Goal: Check status

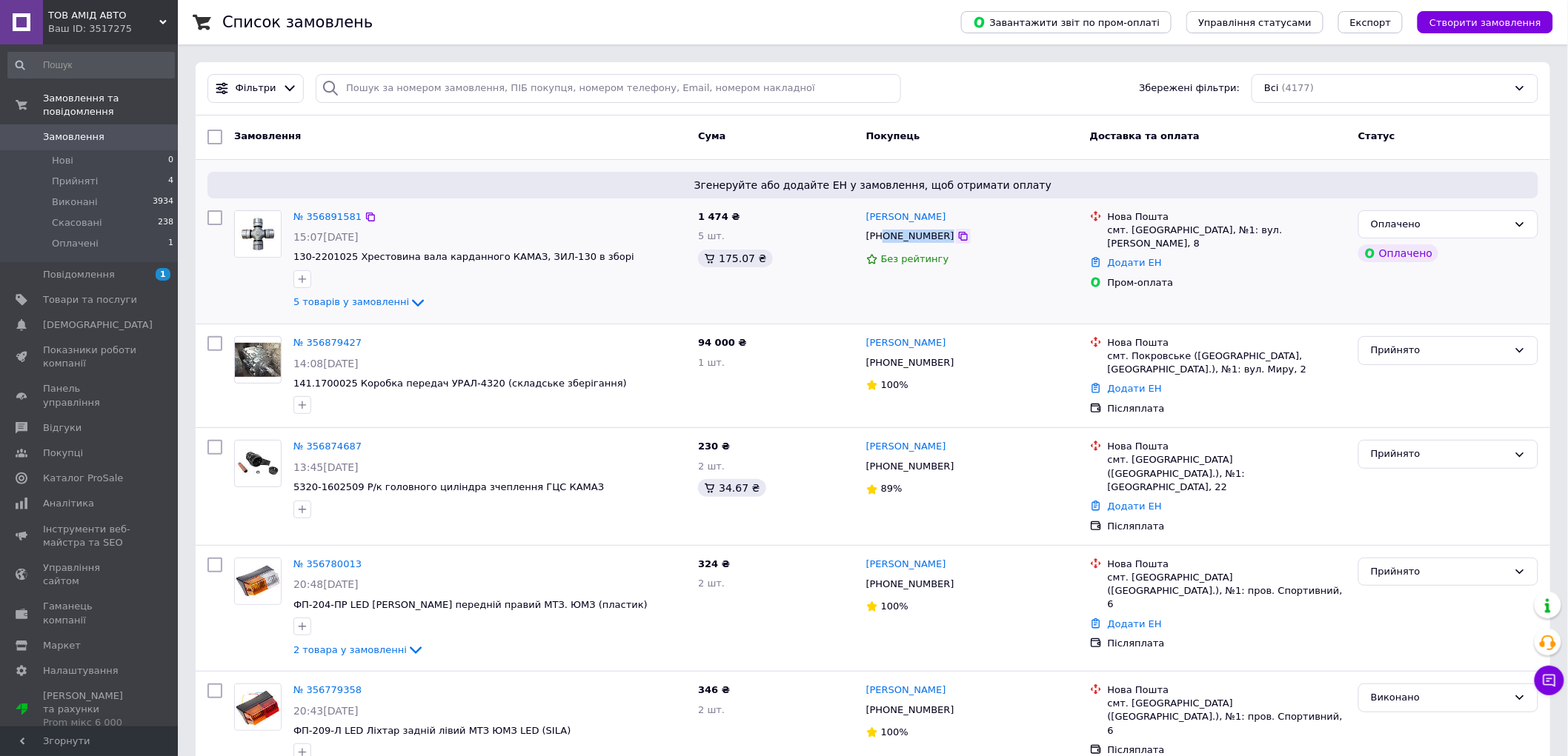
drag, startPoint x: 883, startPoint y: 234, endPoint x: 943, endPoint y: 243, distance: 60.7
click at [946, 242] on div "+380978588796" at bounding box center [972, 236] width 215 height 16
copy div "0978588796"
click at [1207, 326] on div "№ 356879427 14:08, 12.08.2025 141.1700025 Коробка передач УРАЛ-4320 (складське …" at bounding box center [873, 376] width 1354 height 103
click at [118, 214] on li "Скасовані 238" at bounding box center [91, 223] width 182 height 21
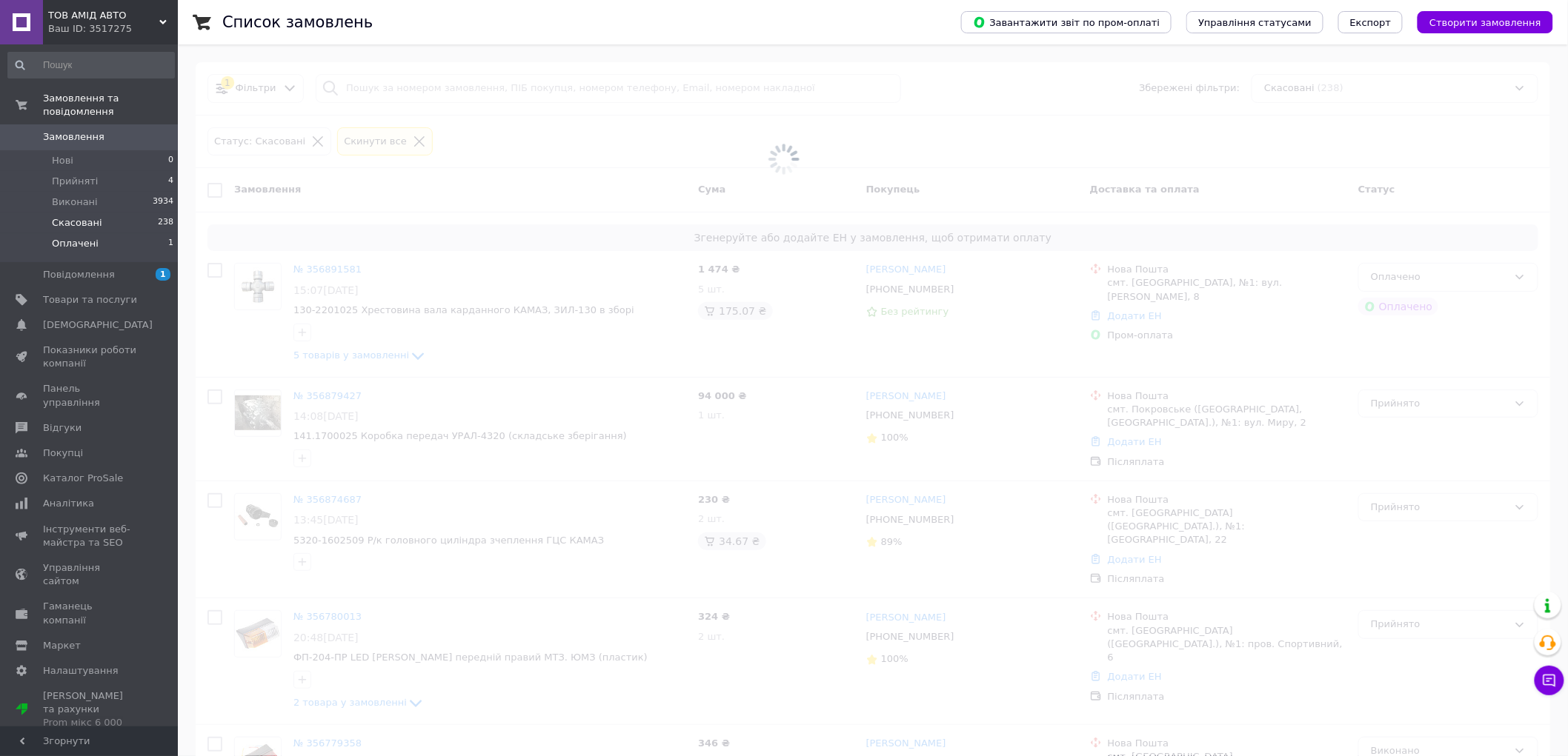
click at [105, 233] on li "Оплачені 1" at bounding box center [91, 247] width 182 height 28
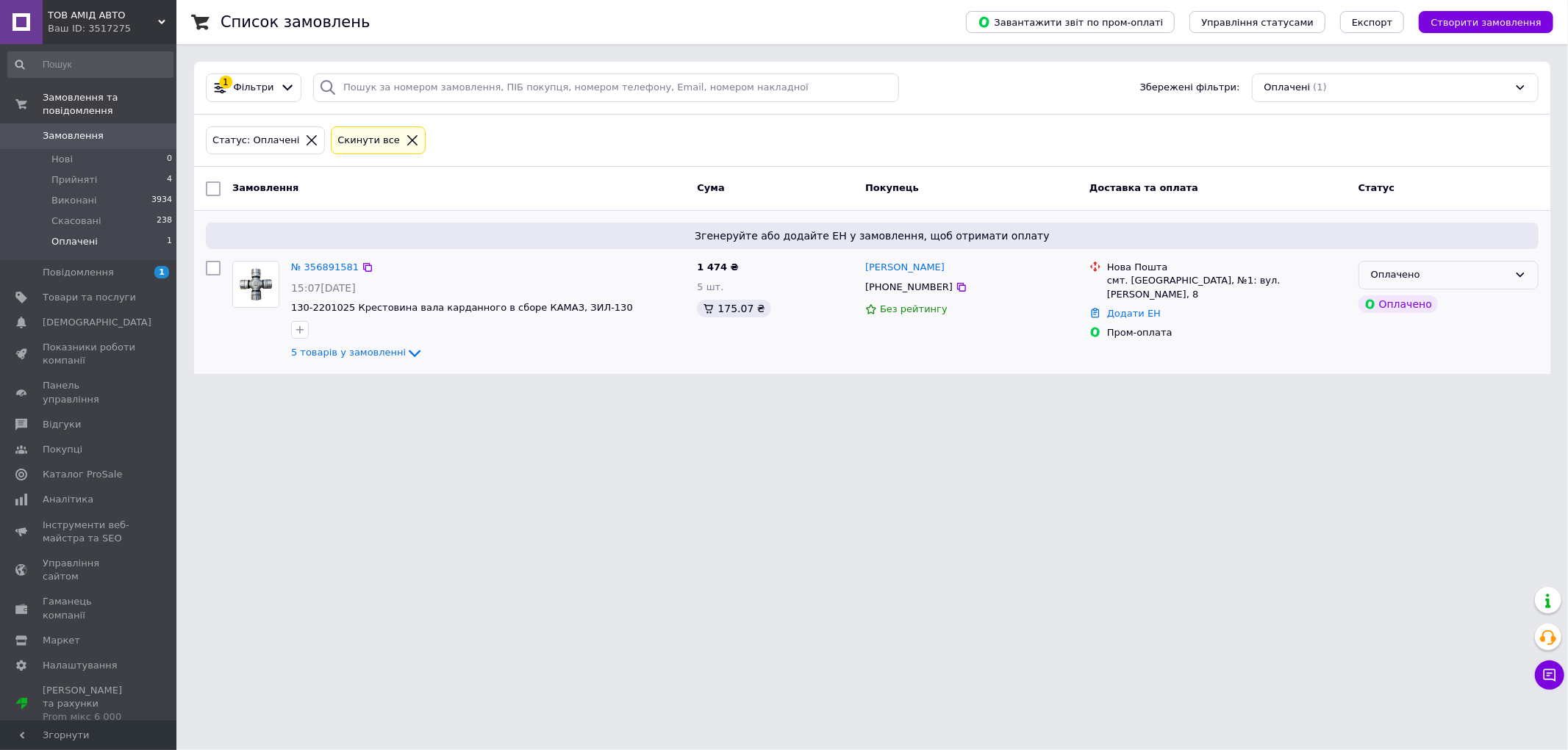
click at [1409, 273] on div "Оплачено" at bounding box center [1440, 274] width 138 height 15
click at [1401, 303] on li "Прийнято" at bounding box center [1448, 306] width 179 height 27
click at [427, 392] on html "ТОВ АМІД АВТО Ваш ID: 3517275 Сайт ТОВ АМІД АВТО Кабінет покупця Перевірити ста…" at bounding box center [784, 196] width 1568 height 392
click at [114, 170] on li "Прийняті 4" at bounding box center [90, 180] width 181 height 21
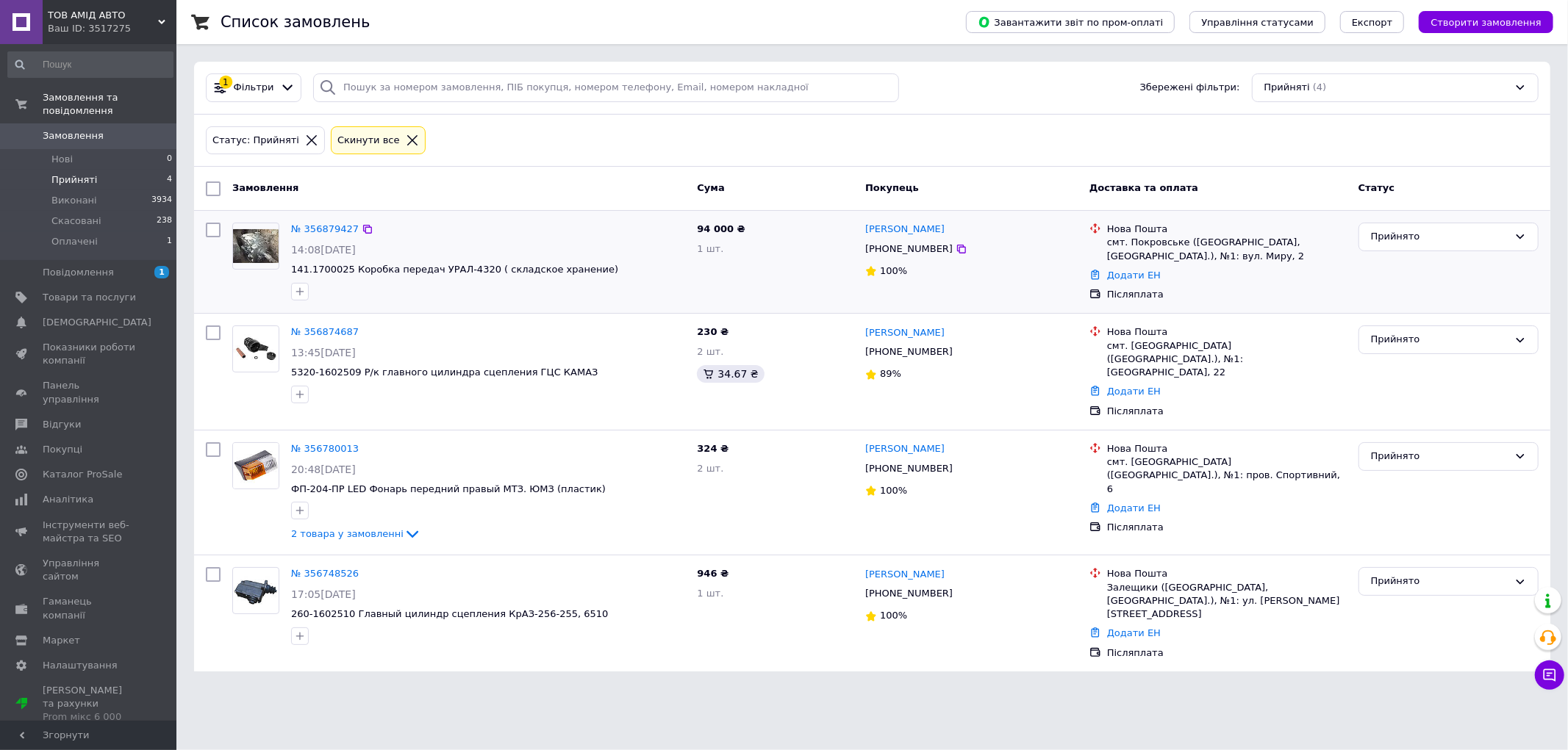
click at [255, 246] on img at bounding box center [255, 246] width 46 height 35
